Goal: Task Accomplishment & Management: Complete application form

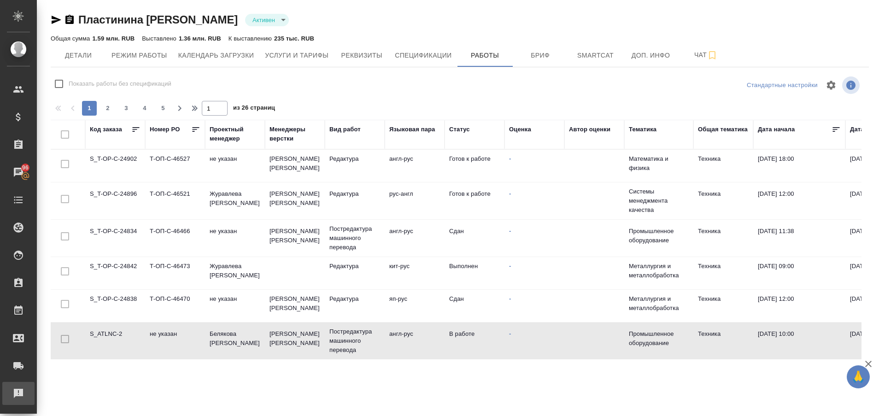
click at [16, 391] on div "Рекламации" at bounding box center [6, 394] width 23 height 14
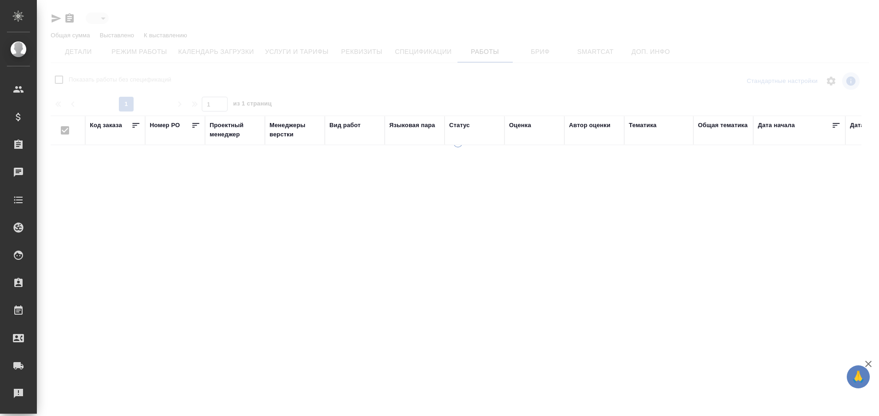
type input "active"
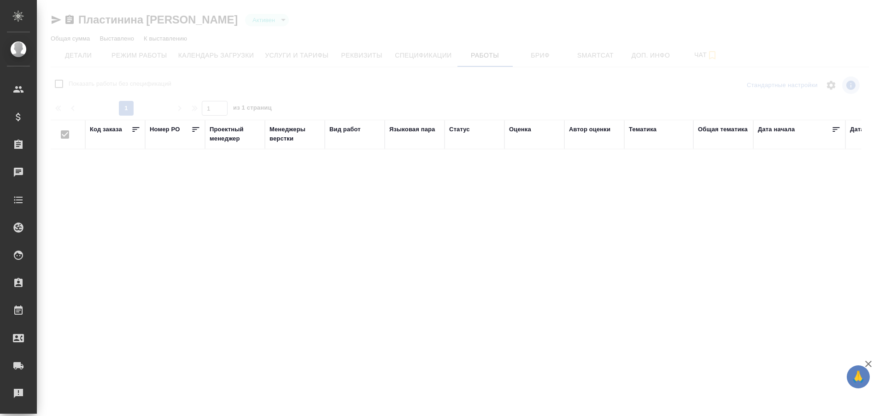
checkbox input "false"
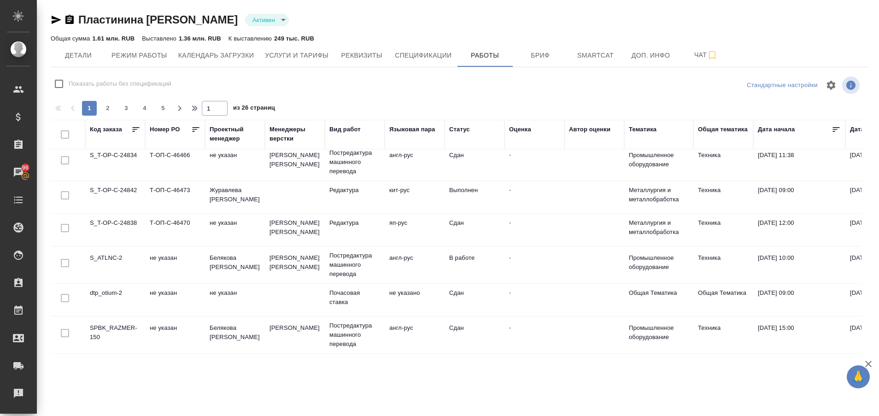
scroll to position [124, 0]
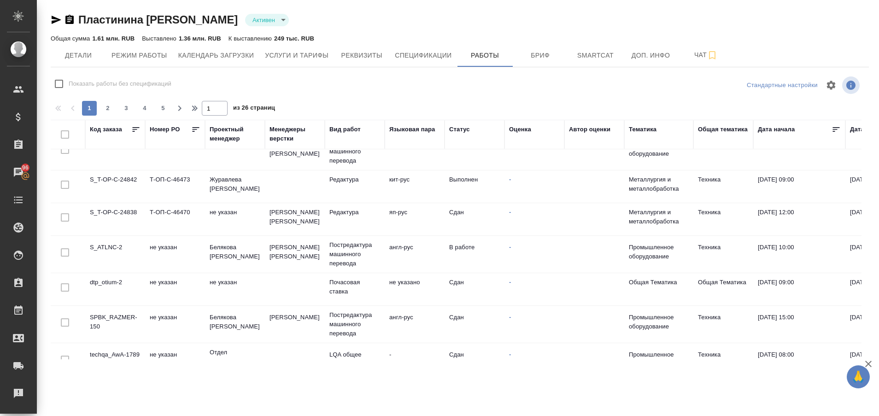
click at [106, 250] on td "S_ATLNC-2" at bounding box center [115, 254] width 60 height 32
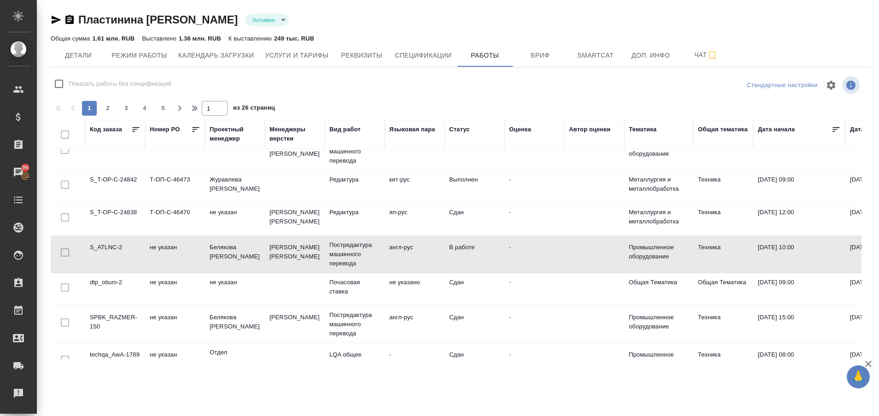
click at [106, 250] on td "S_ATLNC-2" at bounding box center [115, 254] width 60 height 32
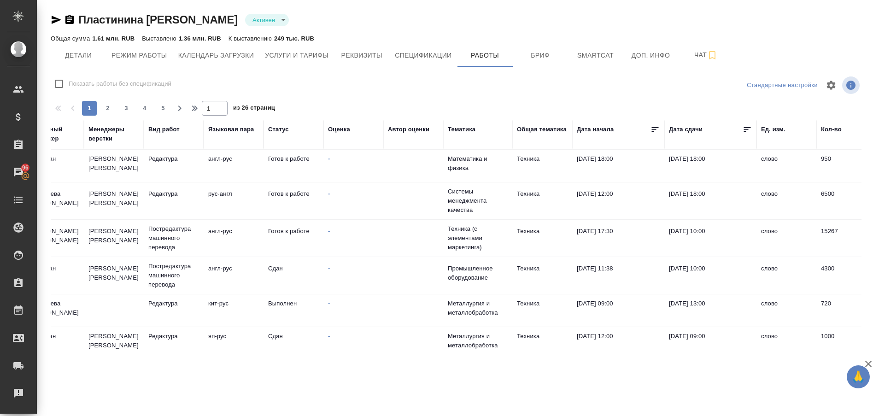
scroll to position [0, 0]
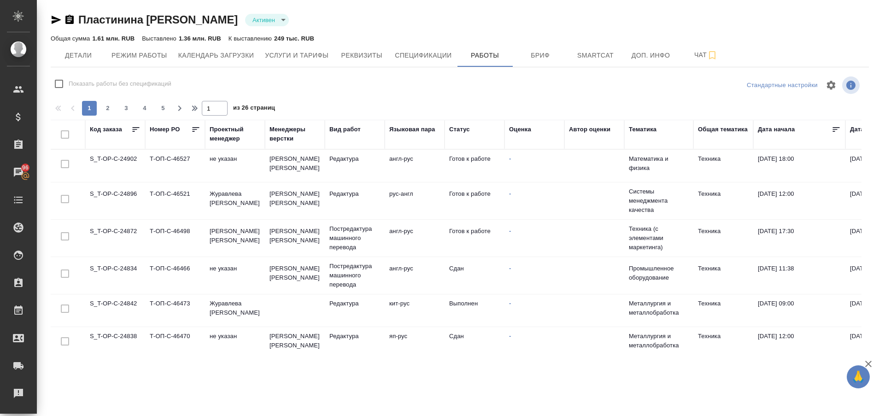
click at [116, 227] on td "S_T-OP-C-24872" at bounding box center [115, 238] width 60 height 32
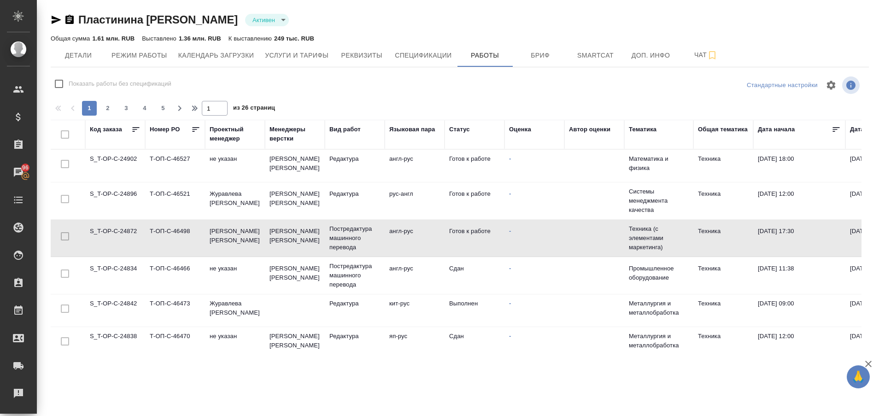
click at [116, 227] on td "S_T-OP-C-24872" at bounding box center [115, 238] width 60 height 32
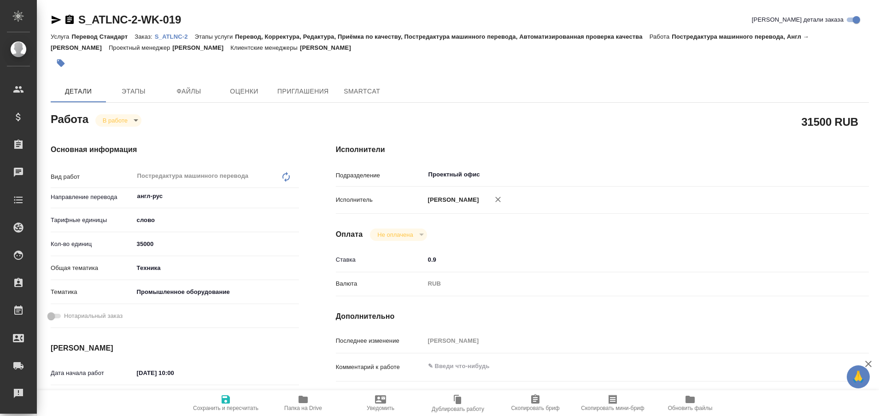
type textarea "x"
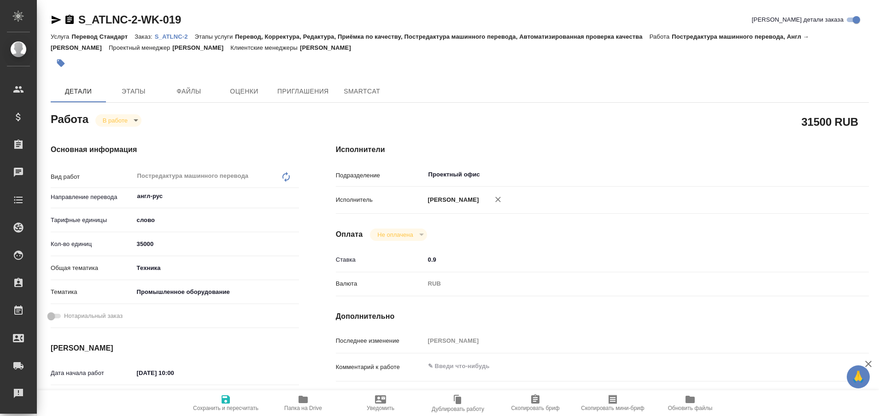
type textarea "x"
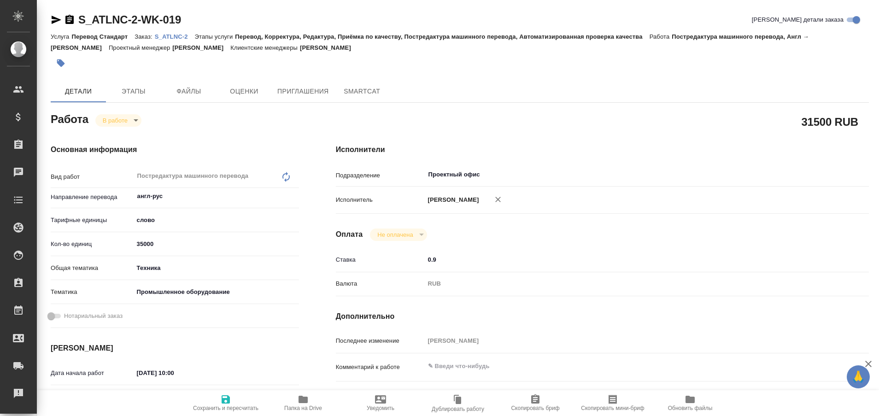
type textarea "x"
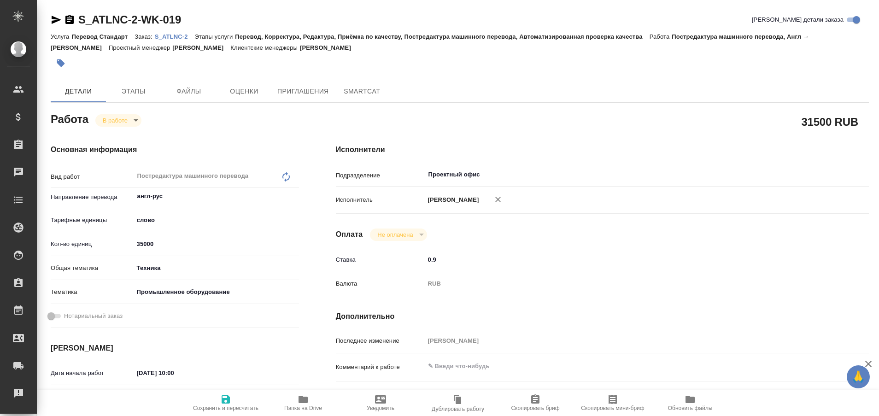
type textarea "x"
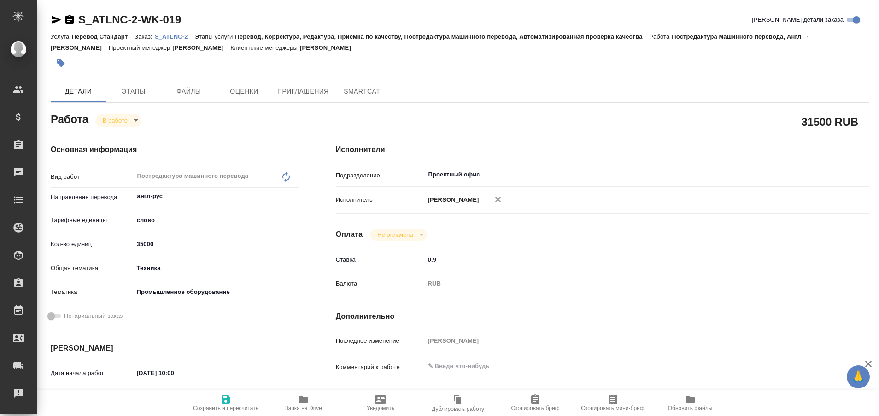
type textarea "x"
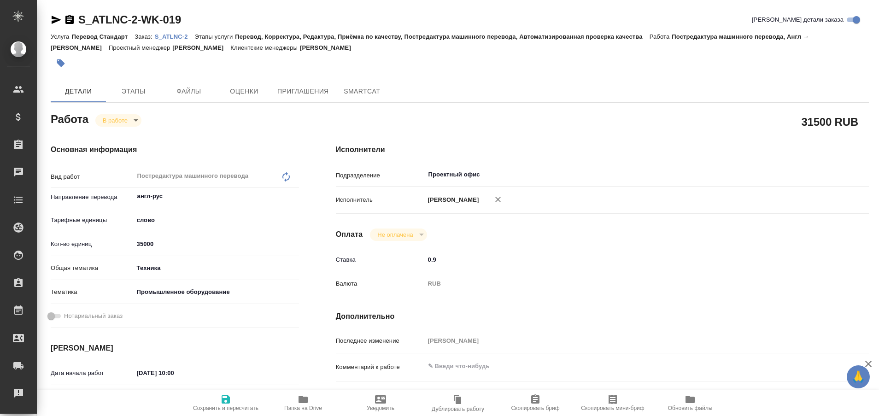
type textarea "x"
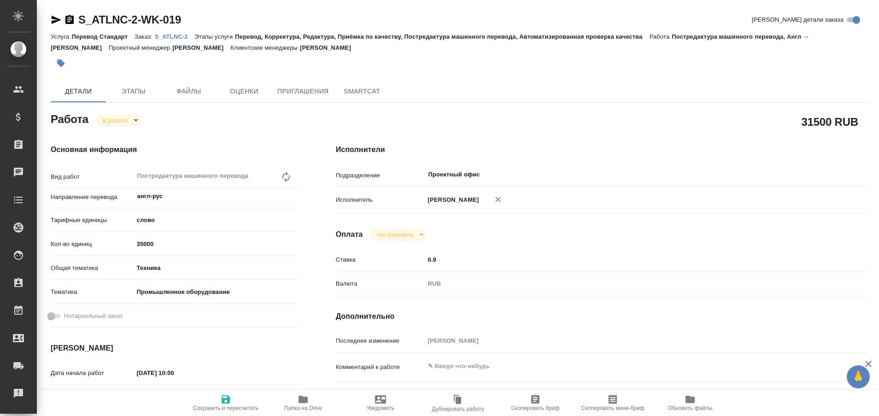
type textarea "x"
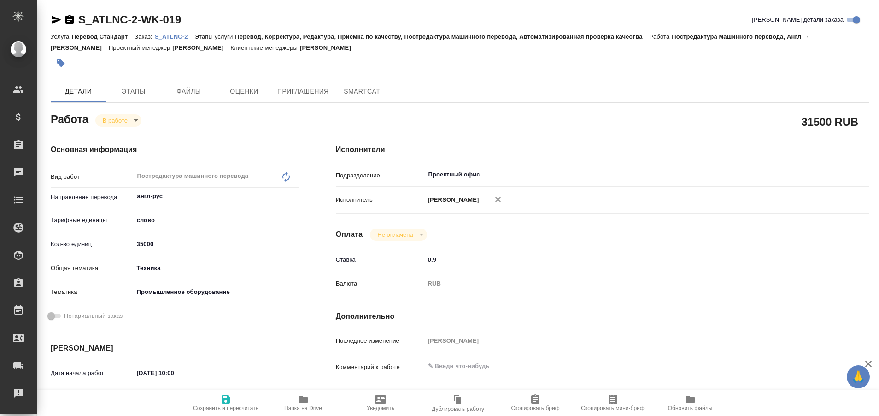
click at [137, 123] on body "🙏 .cls-1 fill:#fff; AWATERA Plastinina Anastasia Клиенты Спецификации Заказы Ча…" at bounding box center [439, 208] width 879 height 416
type textarea "x"
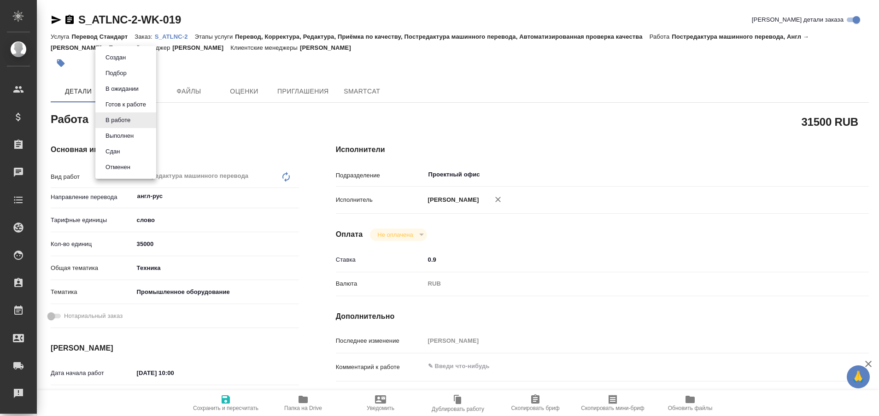
type textarea "x"
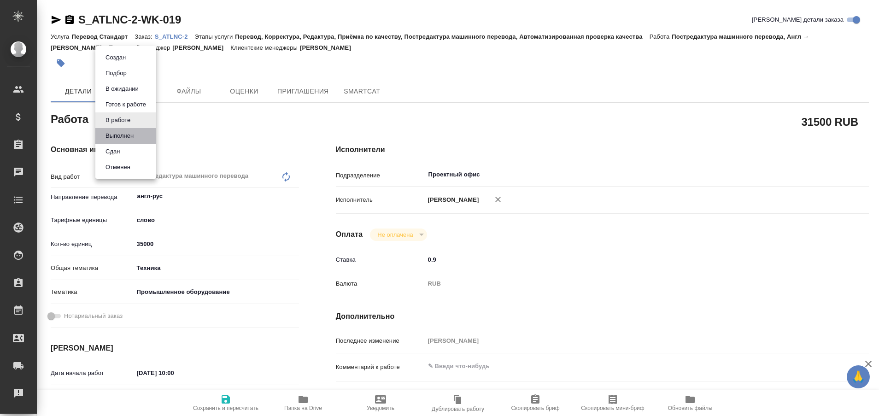
type textarea "x"
click at [137, 134] on li "Выполнен" at bounding box center [125, 136] width 61 height 16
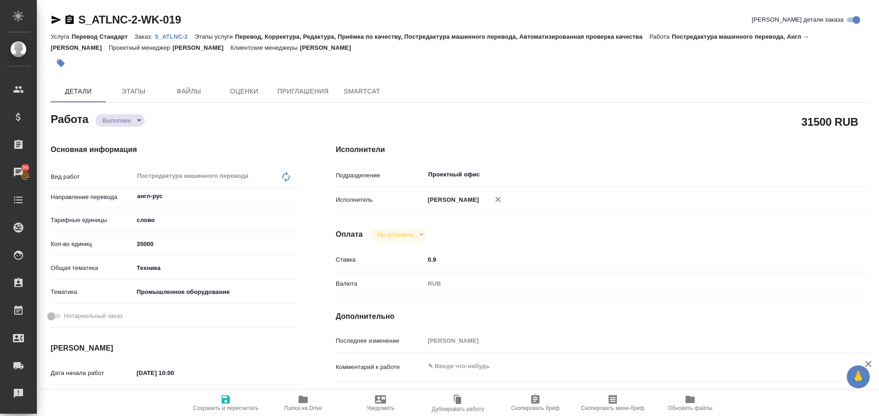
type textarea "x"
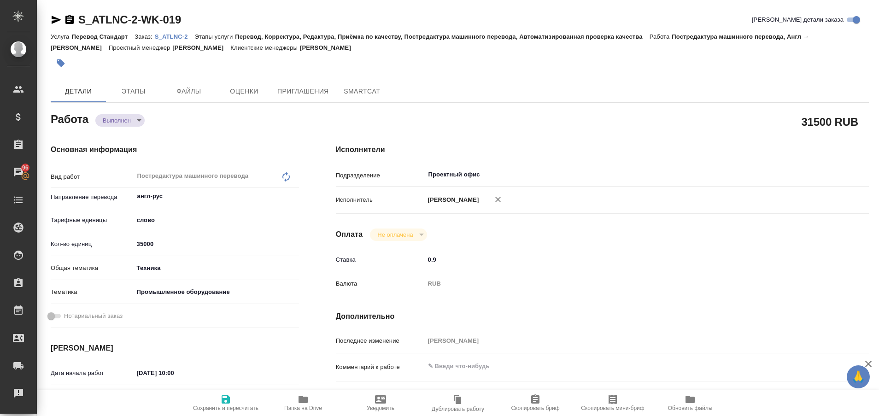
type textarea "x"
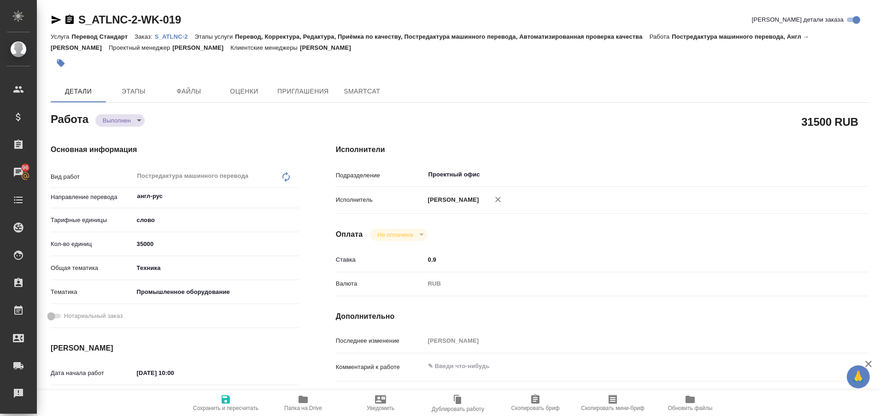
type textarea "x"
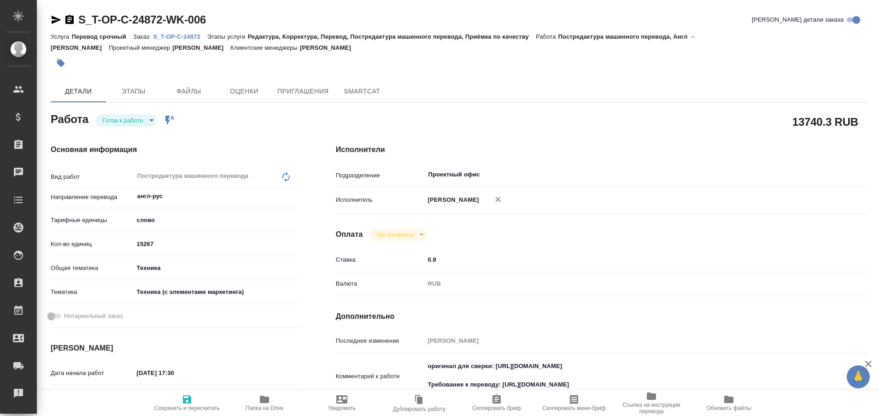
type textarea "x"
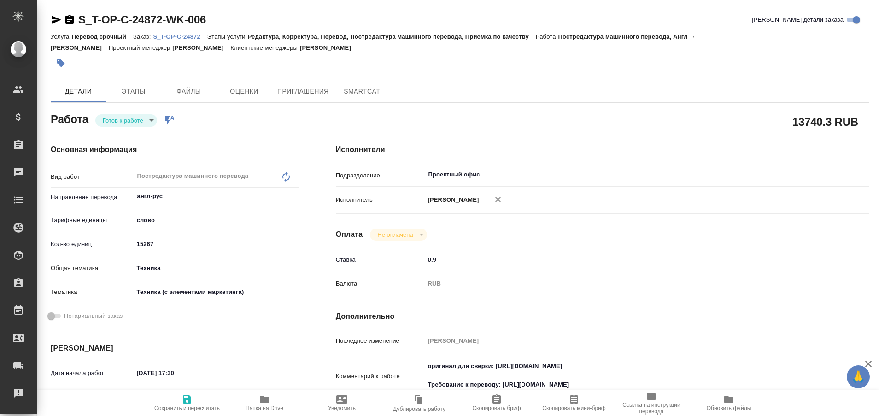
type textarea "x"
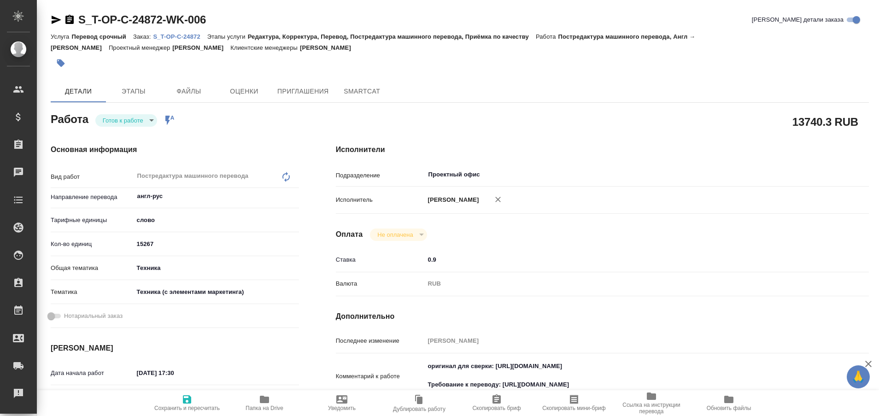
type textarea "x"
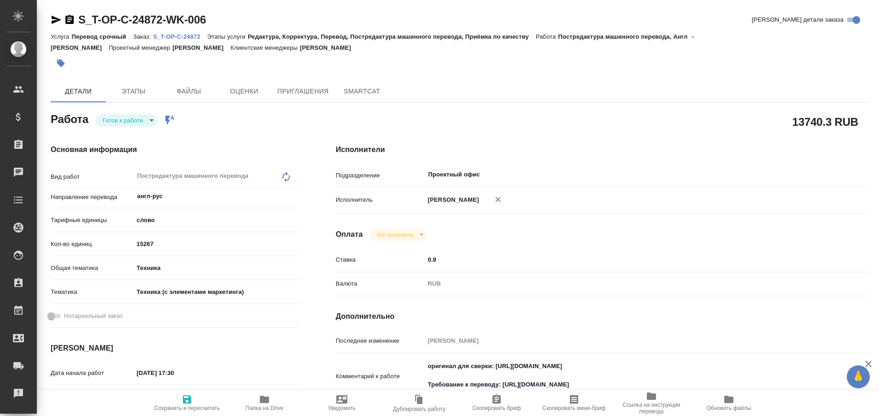
type textarea "x"
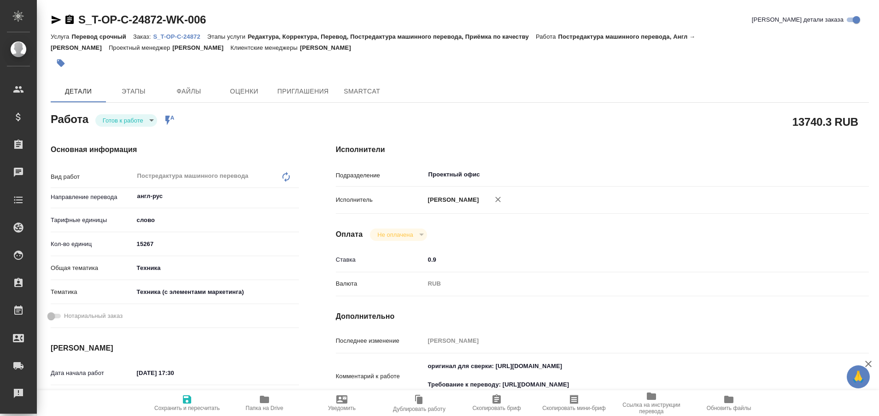
type textarea "x"
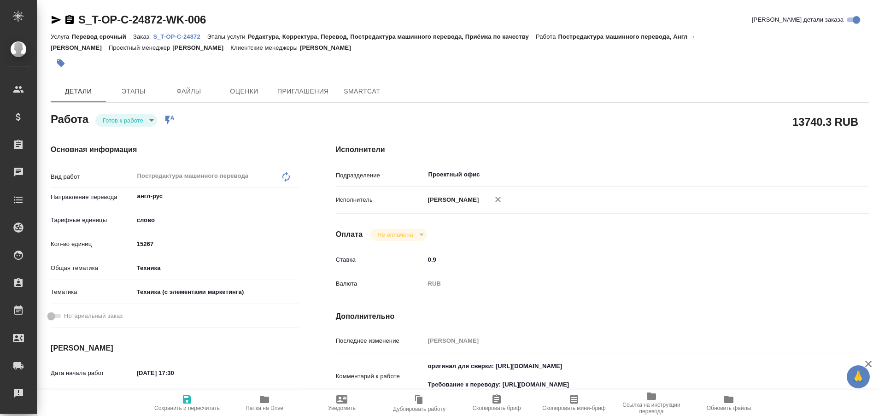
type textarea "x"
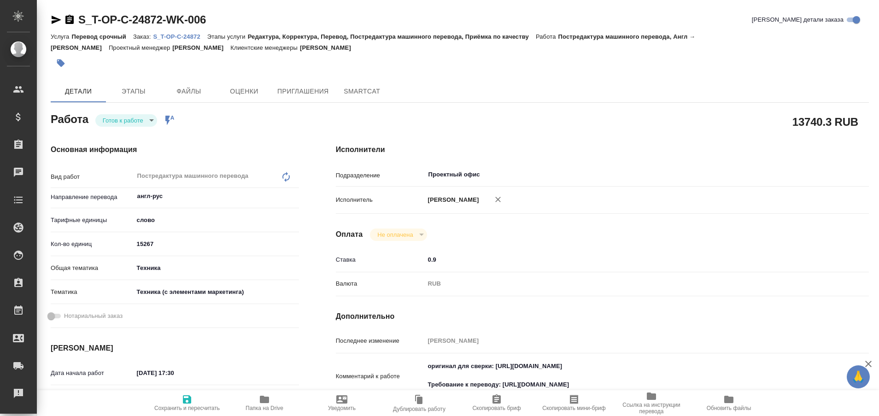
type textarea "x"
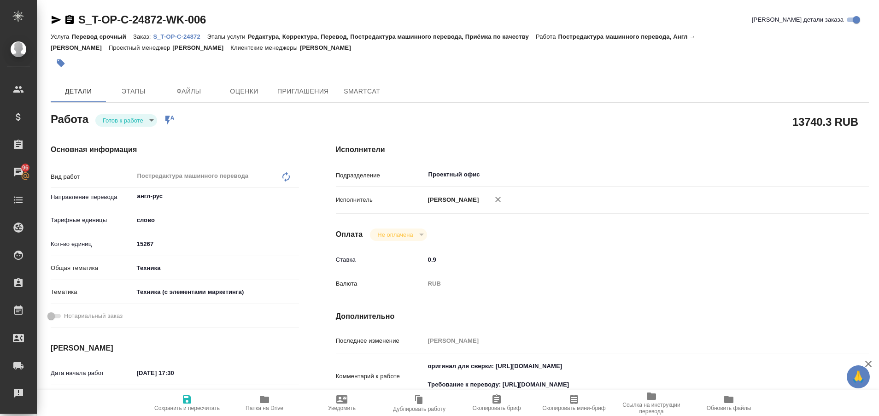
click at [167, 36] on p "S_T-OP-C-24872" at bounding box center [180, 36] width 54 height 7
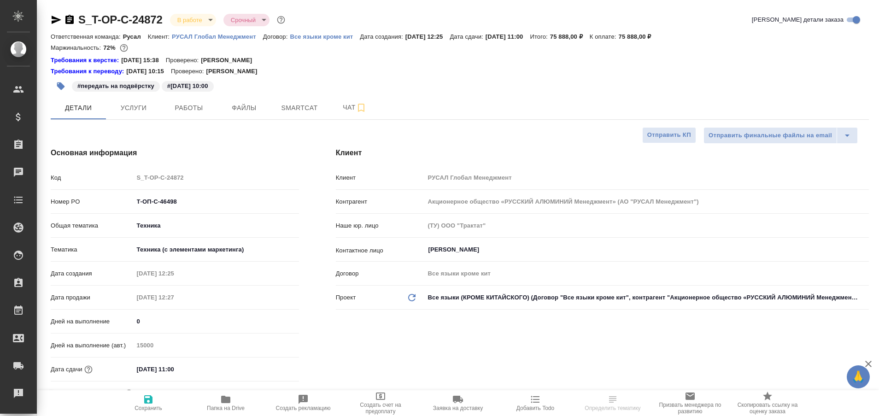
select select "RU"
